Goal: Task Accomplishment & Management: Manage account settings

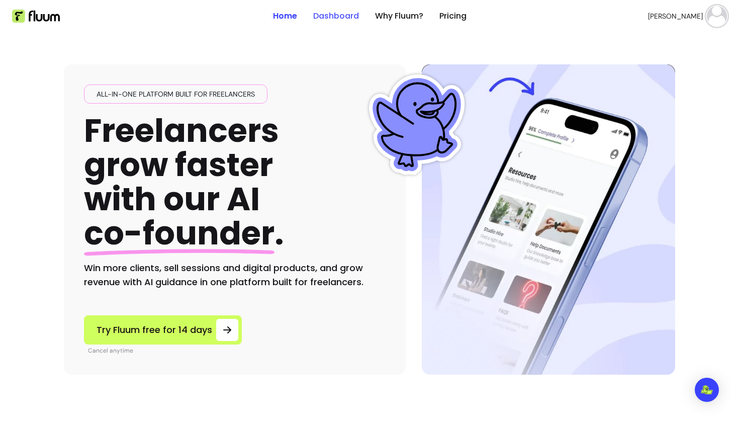
click at [338, 15] on link "Dashboard" at bounding box center [336, 16] width 46 height 12
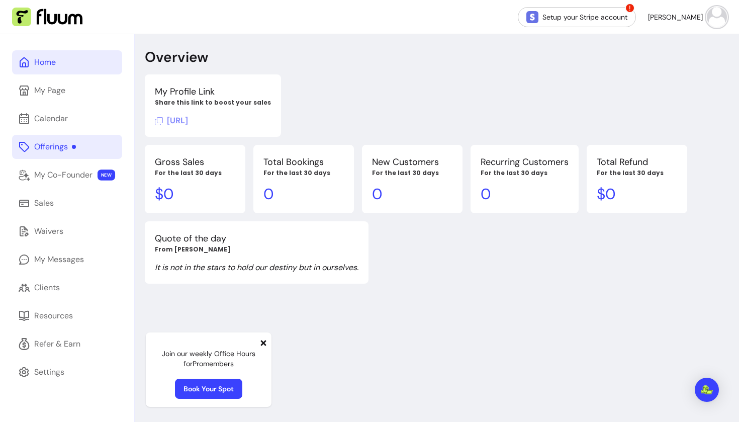
click at [59, 150] on div "Offerings" at bounding box center [55, 147] width 42 height 12
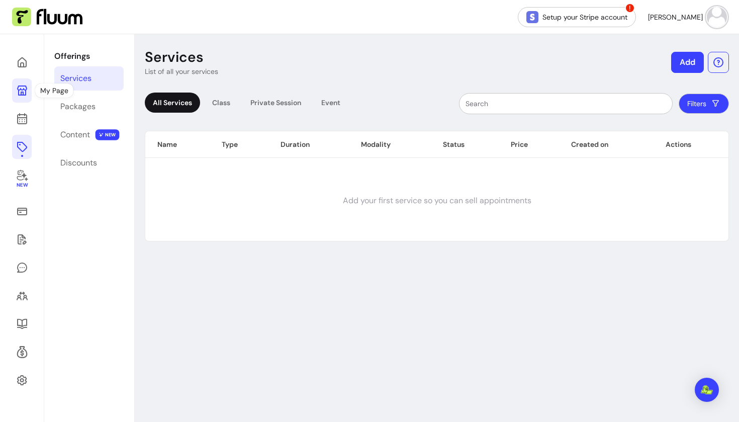
click at [27, 100] on link at bounding box center [22, 90] width 20 height 24
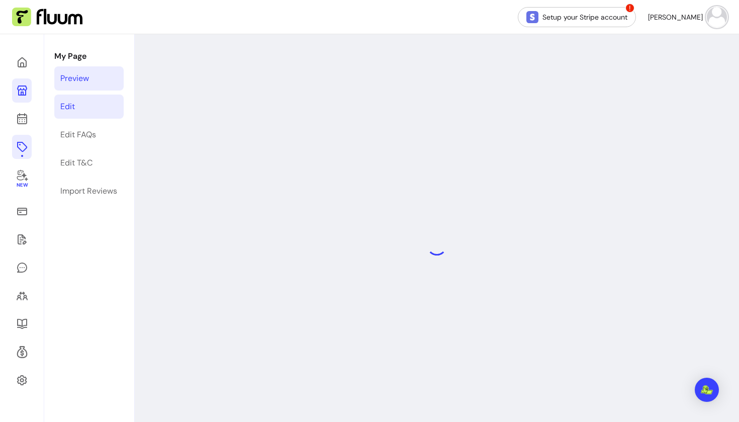
click at [88, 110] on link "Edit" at bounding box center [88, 107] width 69 height 24
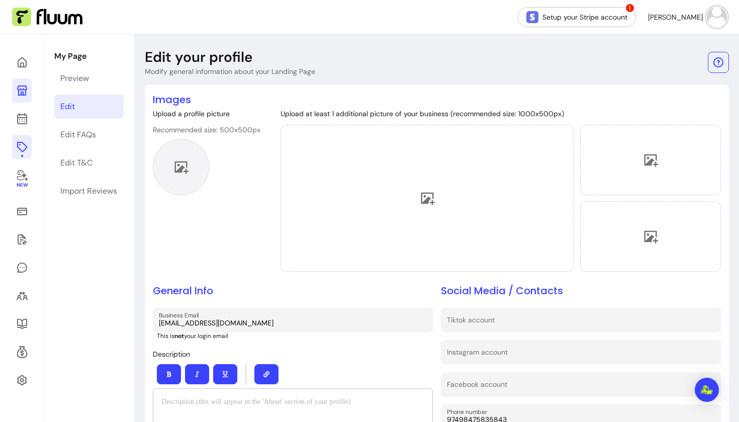
click at [163, 163] on div at bounding box center [181, 167] width 56 height 56
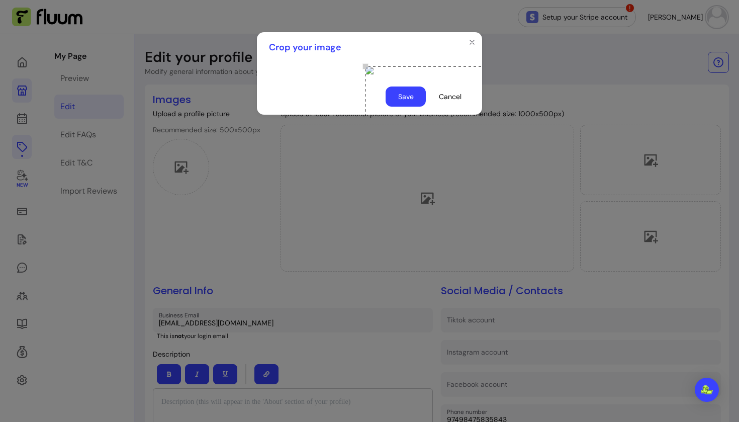
click at [366, 141] on div "Use the arrow keys to move the crop selection area" at bounding box center [466, 166] width 201 height 201
click at [472, 78] on div at bounding box center [369, 70] width 225 height 16
click at [423, 195] on div "Use the arrow keys to move the crop selection area" at bounding box center [443, 143] width 155 height 155
click at [390, 135] on div "Use the arrow keys to move the crop selection area" at bounding box center [467, 144] width 155 height 155
click at [408, 107] on button "Save" at bounding box center [406, 96] width 40 height 20
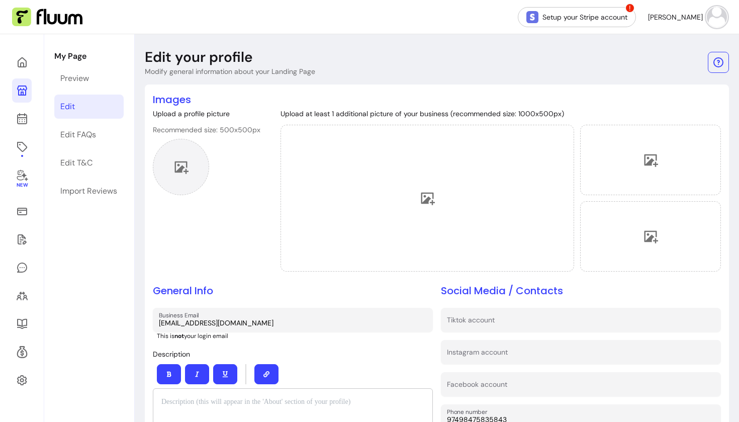
click at [185, 164] on icon at bounding box center [180, 166] width 15 height 15
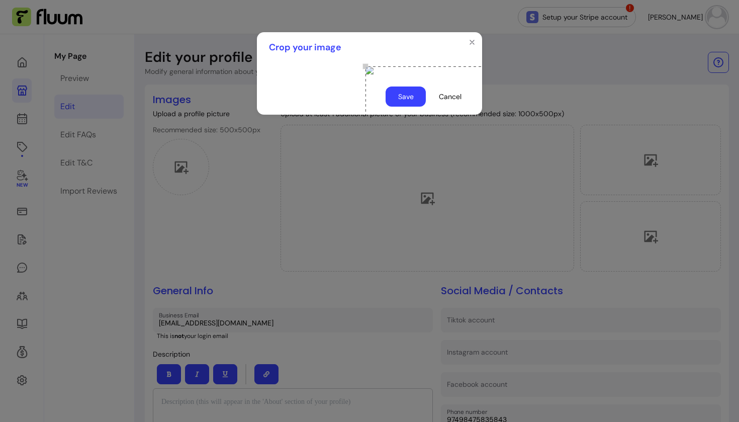
click at [447, 154] on div "Use the arrow keys to move the crop selection area" at bounding box center [466, 166] width 201 height 201
click at [409, 107] on button "Save" at bounding box center [405, 97] width 39 height 20
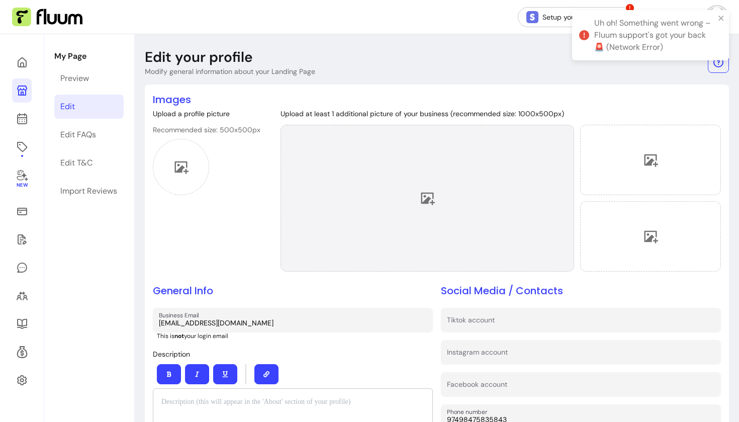
click at [431, 197] on icon at bounding box center [427, 198] width 15 height 15
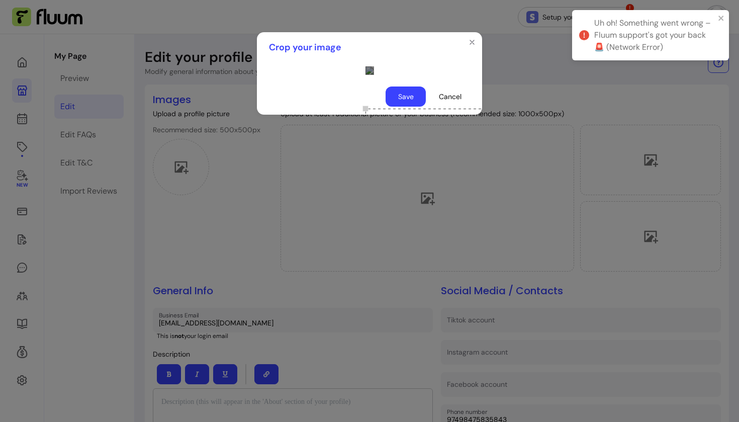
click at [438, 109] on div "Use the arrow keys to move the crop selection area" at bounding box center [466, 159] width 201 height 101
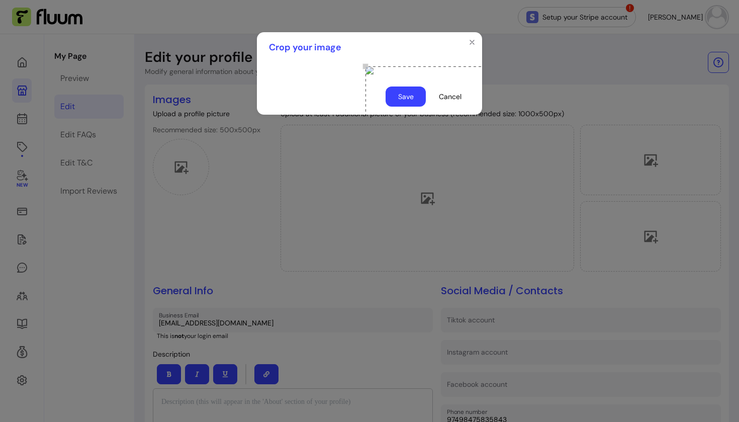
click at [410, 107] on button "Save" at bounding box center [406, 96] width 40 height 20
